Goal: Find specific page/section: Find specific page/section

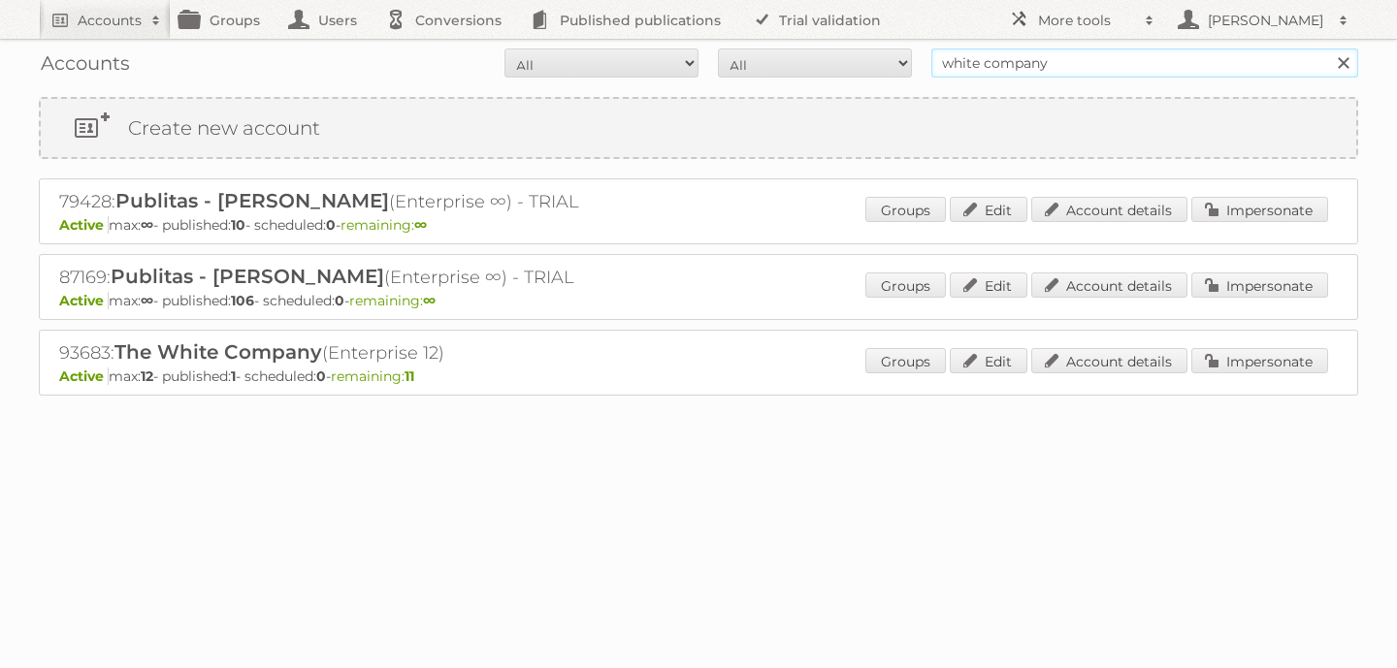
drag, startPoint x: 0, startPoint y: 0, endPoint x: 888, endPoint y: 42, distance: 888.6
click at [888, 42] on div "Accounts All Active Expired Pending All Paid Trials Self service white company …" at bounding box center [698, 63] width 1319 height 49
type input "bruar"
click at [1328, 49] on input "Search" at bounding box center [1342, 63] width 29 height 29
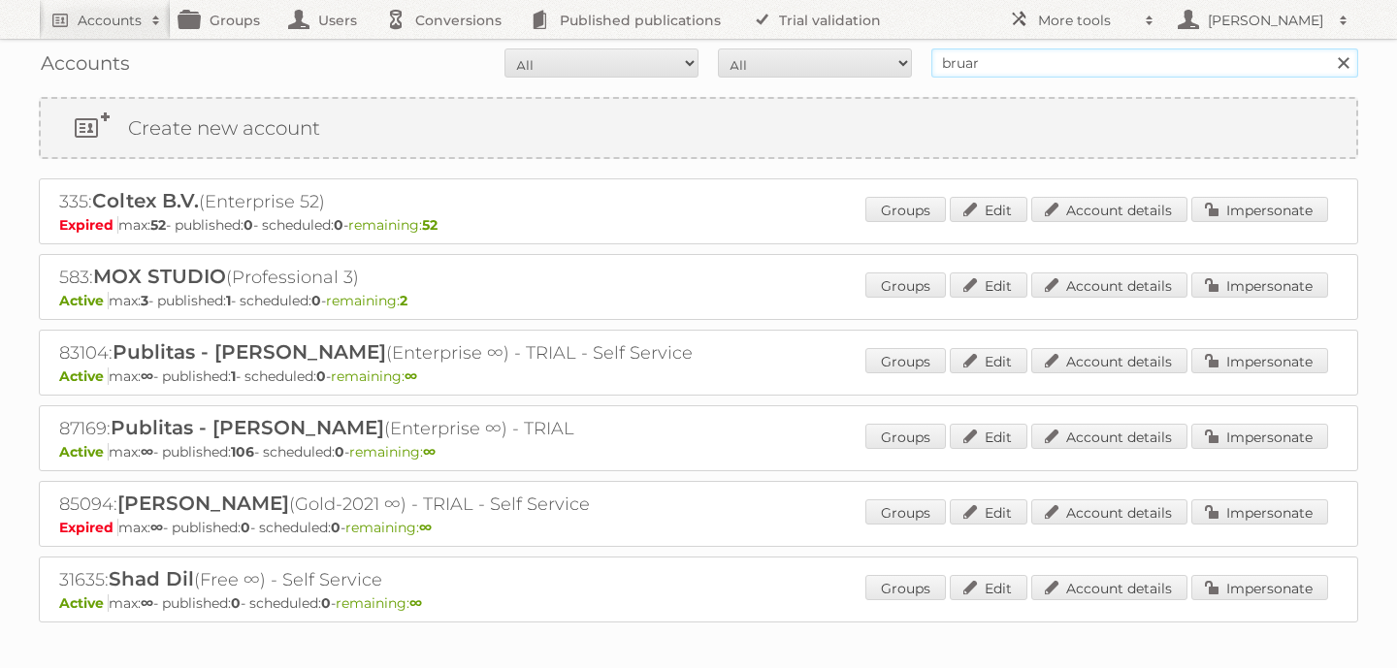
drag, startPoint x: 1007, startPoint y: 58, endPoint x: 873, endPoint y: 54, distance: 133.9
click at [873, 54] on form "All Active Expired Pending All Paid Trials Self service bruar Search" at bounding box center [698, 63] width 1319 height 29
type input "museum"
click at [1328, 49] on input "Search" at bounding box center [1342, 63] width 29 height 29
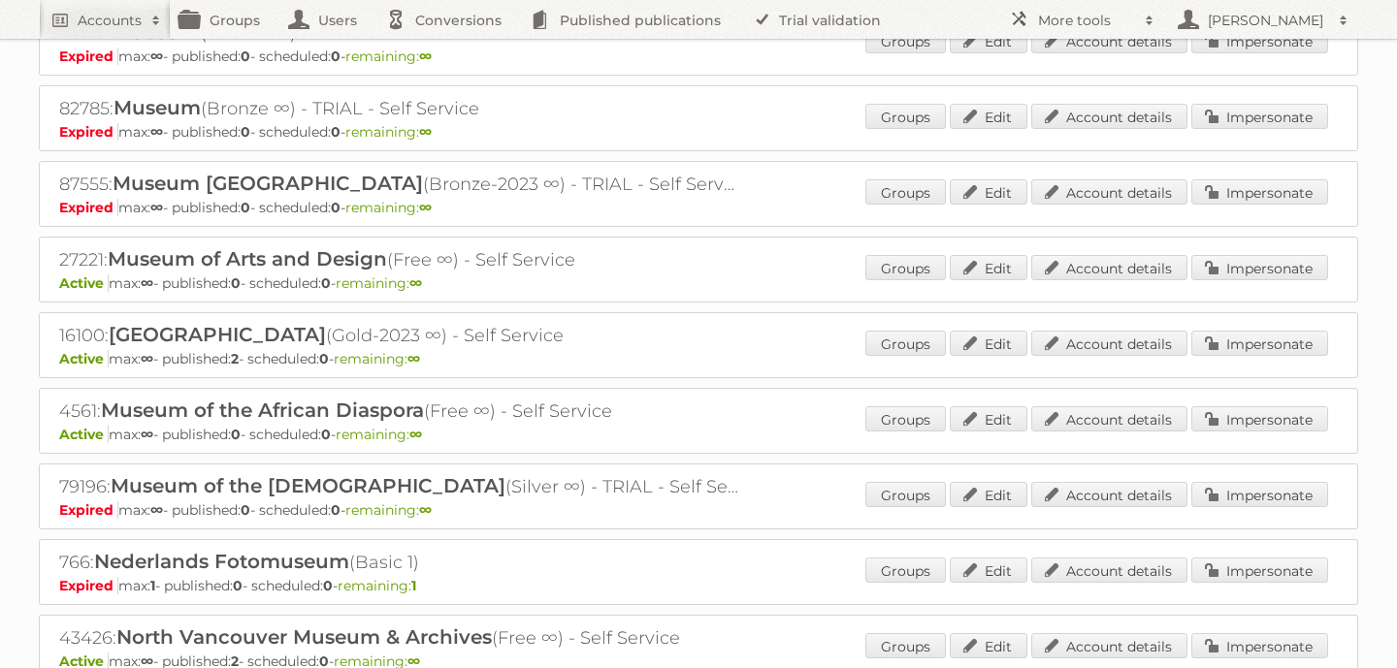
scroll to position [1527, 0]
